Goal: Find specific page/section: Find specific page/section

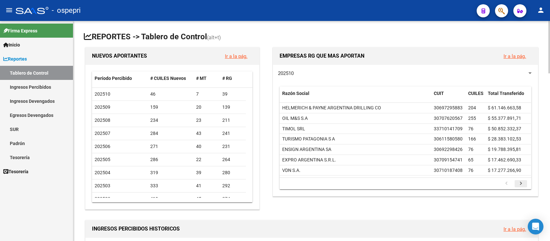
click at [520, 183] on icon "go to next page" at bounding box center [520, 184] width 9 height 8
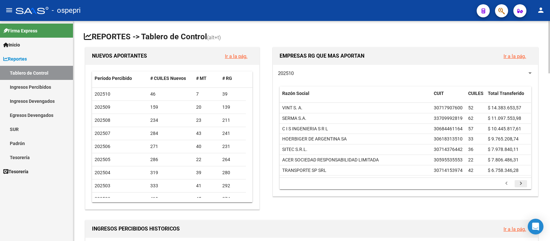
click at [520, 183] on icon "go to next page" at bounding box center [520, 184] width 9 height 8
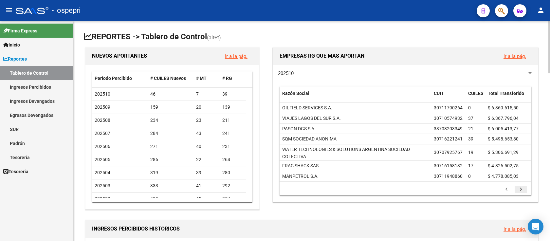
click at [520, 183] on datatable-body "OILFIELD SERVICES S.A. 30711790264 0 $ 6.369.615,50 VIAJES LAGOS DEL SUR S.A. 3…" at bounding box center [404, 143] width 251 height 81
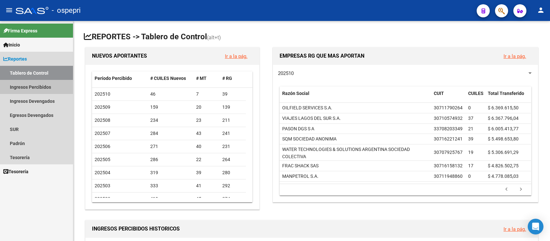
click at [39, 86] on link "Ingresos Percibidos" at bounding box center [36, 87] width 73 height 14
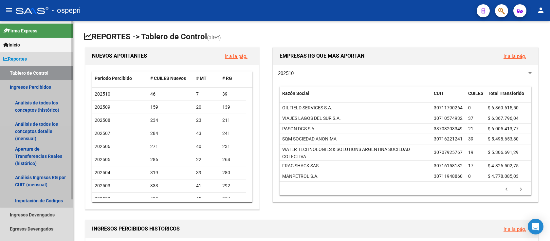
click at [39, 86] on link "Ingresos Percibidos" at bounding box center [36, 87] width 73 height 14
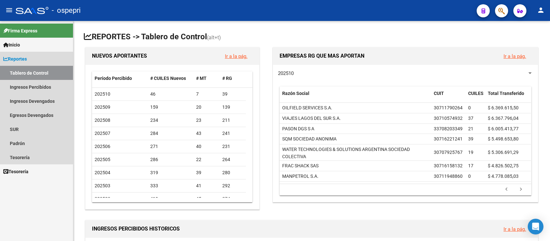
click at [16, 59] on span "Reportes" at bounding box center [15, 58] width 24 height 7
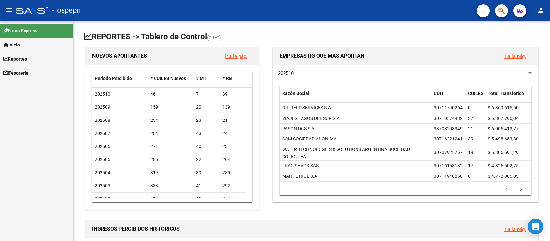
click at [17, 59] on span "Reportes" at bounding box center [15, 58] width 24 height 7
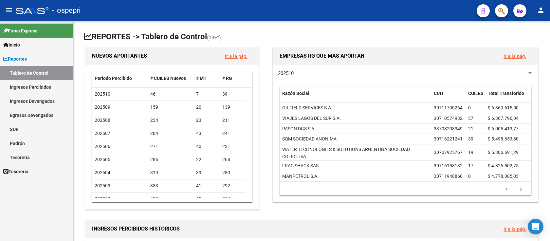
click at [34, 88] on link "Ingresos Percibidos" at bounding box center [36, 87] width 73 height 14
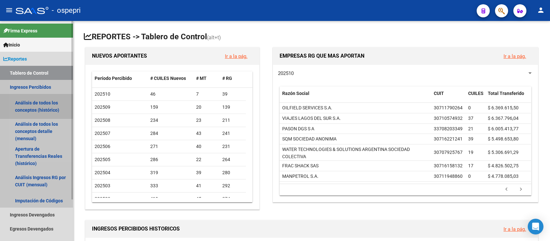
click at [35, 105] on link "Análisis de todos los conceptos (histórico)" at bounding box center [36, 106] width 73 height 25
